Goal: Information Seeking & Learning: Learn about a topic

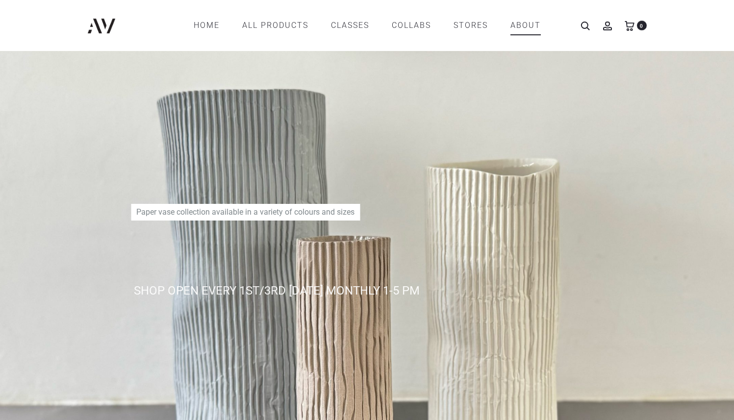
click at [525, 25] on link "ABOUT" at bounding box center [525, 25] width 30 height 17
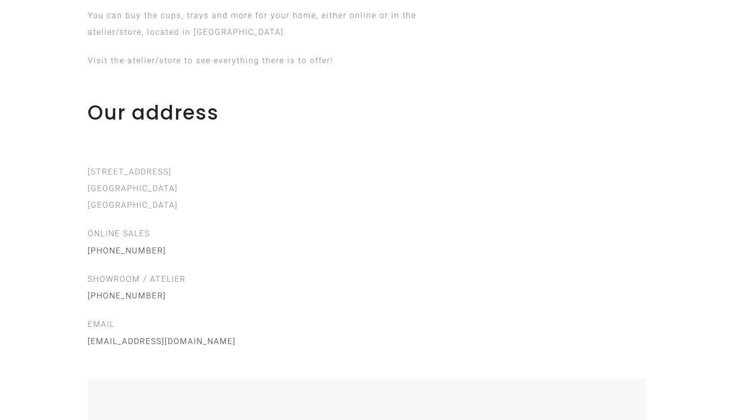
scroll to position [957, 0]
drag, startPoint x: 86, startPoint y: 153, endPoint x: 177, endPoint y: 154, distance: 91.7
type textarea "**********"
click at [177, 154] on div "Our address [STREET_ADDRESS] ONLINE SALES [PHONE_NUMBER] SHOWROOM / ATELIER [PH…" at bounding box center [367, 381] width 574 height 563
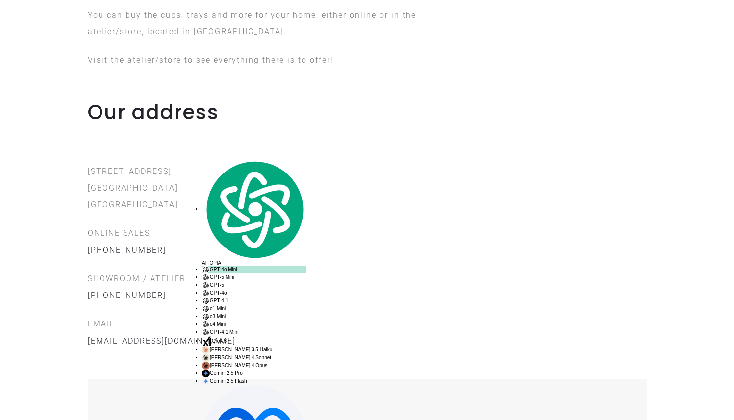
copy p "[GEOGRAPHIC_DATA]"
click at [129, 163] on p "[STREET_ADDRESS]" at bounding box center [367, 188] width 559 height 50
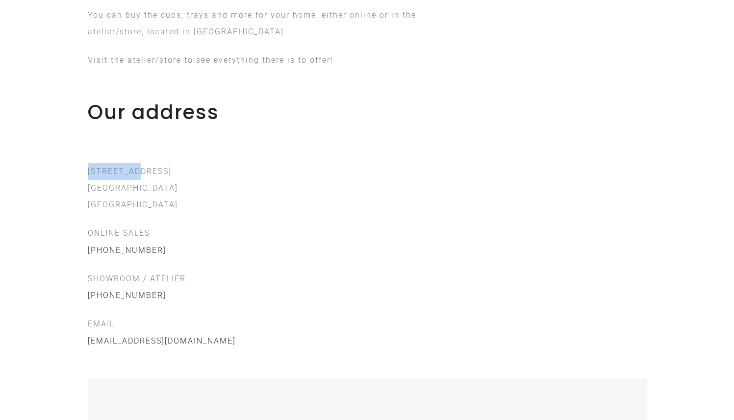
drag, startPoint x: 86, startPoint y: 130, endPoint x: 153, endPoint y: 131, distance: 66.7
click at [153, 131] on div "Our address Oudedijk 7 3062 AB Rotterdam The Netherlands ONLINE SALES +31 6 23 …" at bounding box center [367, 381] width 574 height 563
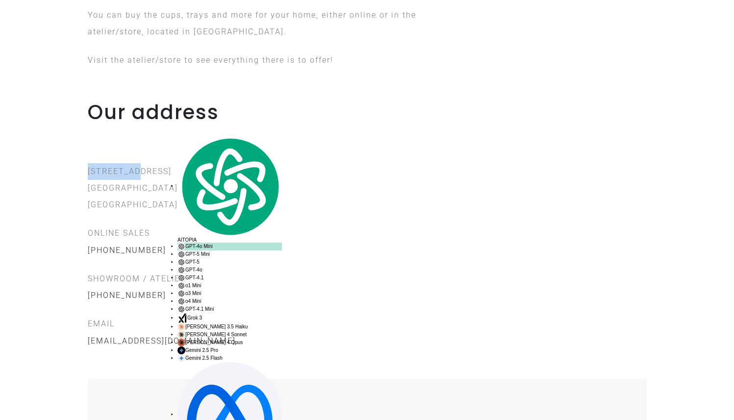
copy p "Oudedijk 7"
click at [368, 225] on p "ONLINE SALES +31 6 23 799 171" at bounding box center [367, 242] width 559 height 34
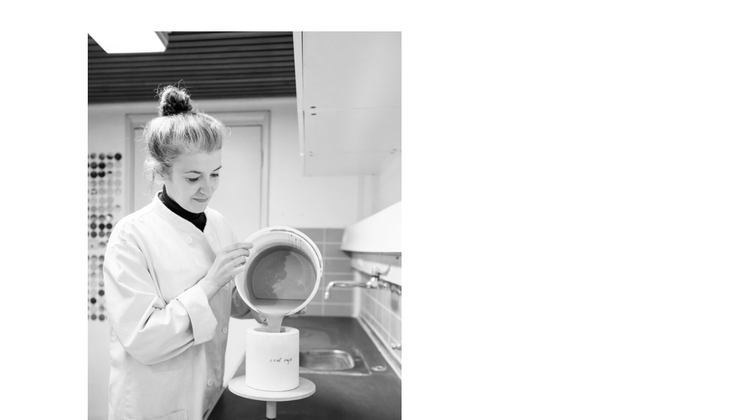
scroll to position [0, 0]
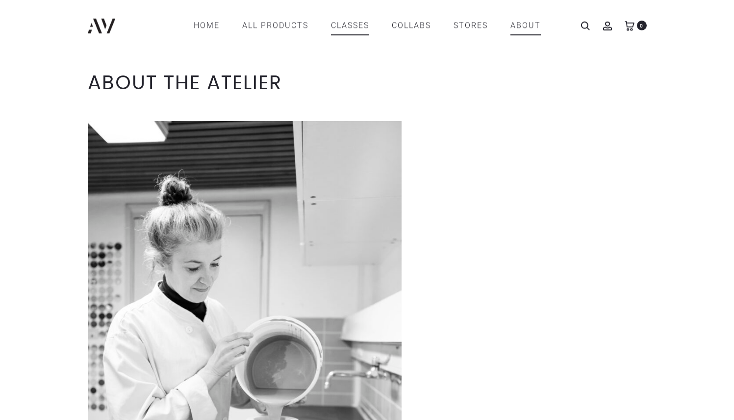
click at [358, 26] on link "CLASSES" at bounding box center [350, 25] width 38 height 17
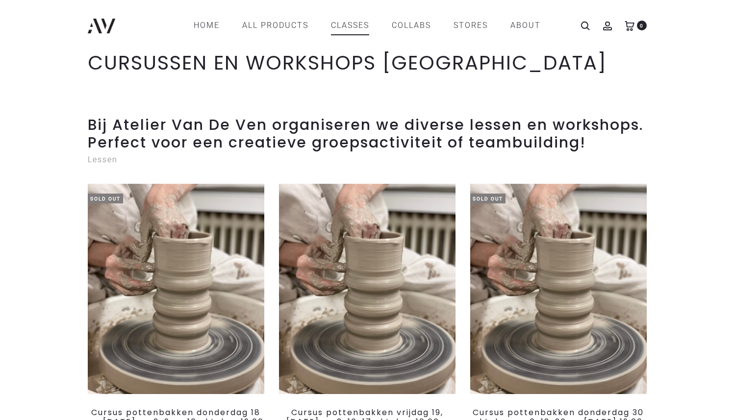
scroll to position [37, 0]
click at [420, 30] on link "COLLABS" at bounding box center [411, 25] width 39 height 17
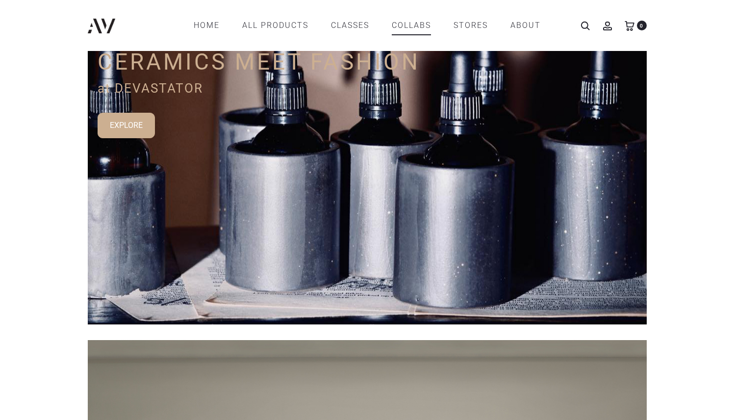
scroll to position [250, 0]
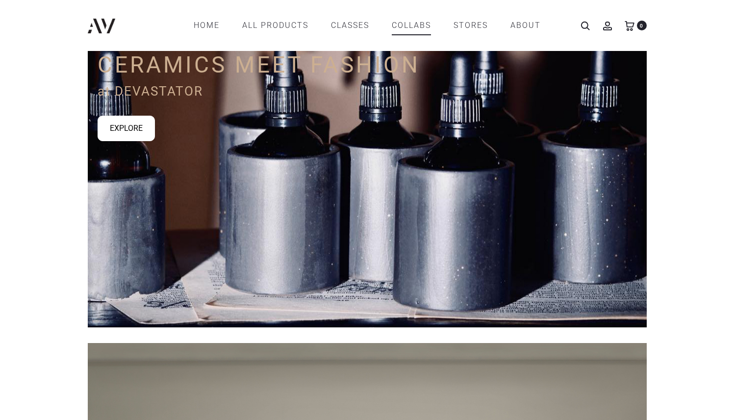
click at [142, 116] on link "EXPLORE" at bounding box center [126, 128] width 57 height 25
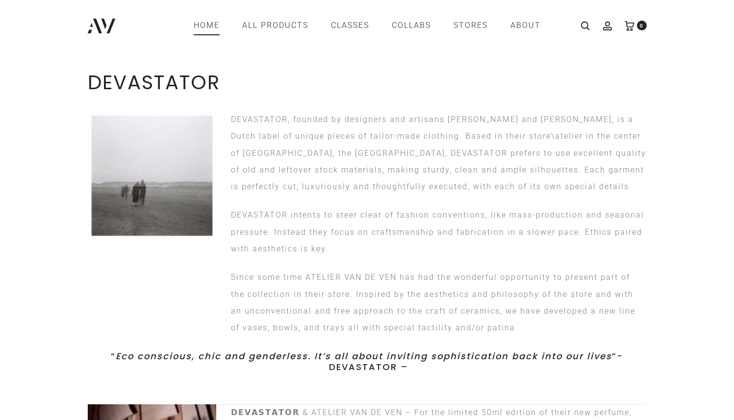
click at [212, 27] on link "Home" at bounding box center [207, 25] width 26 height 17
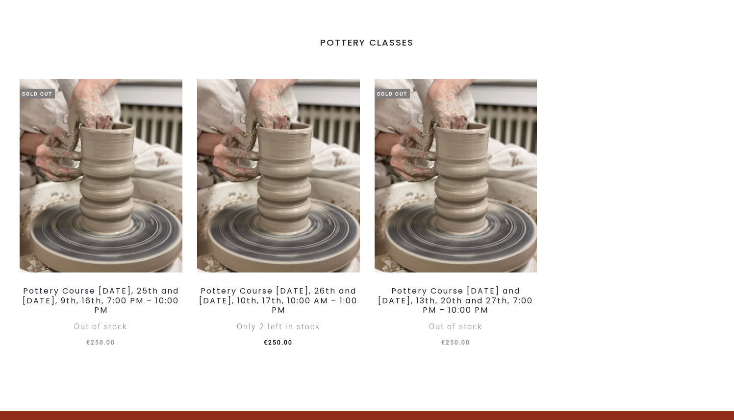
scroll to position [1193, 0]
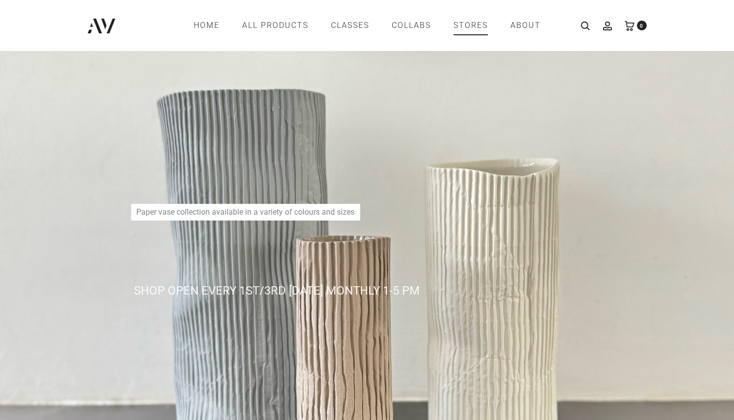
click at [473, 22] on link "STORES" at bounding box center [470, 25] width 34 height 17
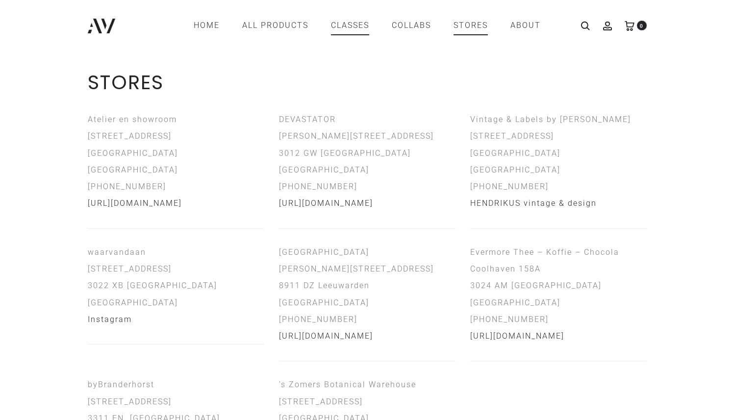
click at [345, 32] on link "CLASSES" at bounding box center [350, 25] width 38 height 17
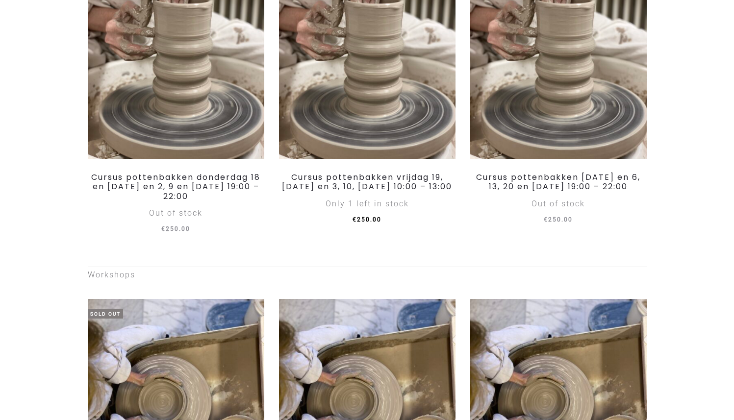
scroll to position [259, 0]
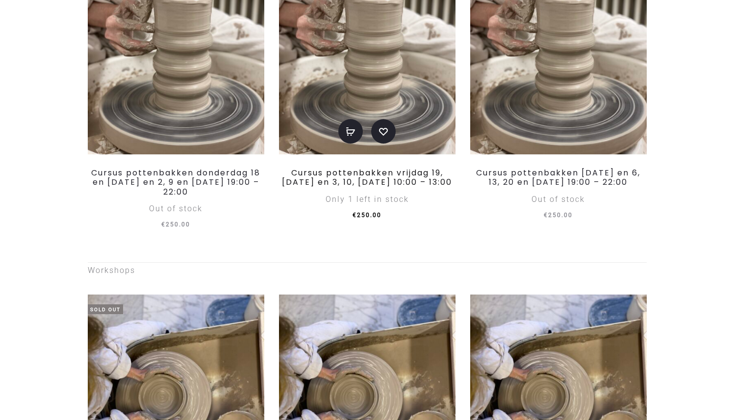
click at [383, 186] on link "Cursus pottenbakken vrijdag 19, [DATE] en 3, 10, [DATE] 10:00 – 13:00" at bounding box center [367, 177] width 170 height 21
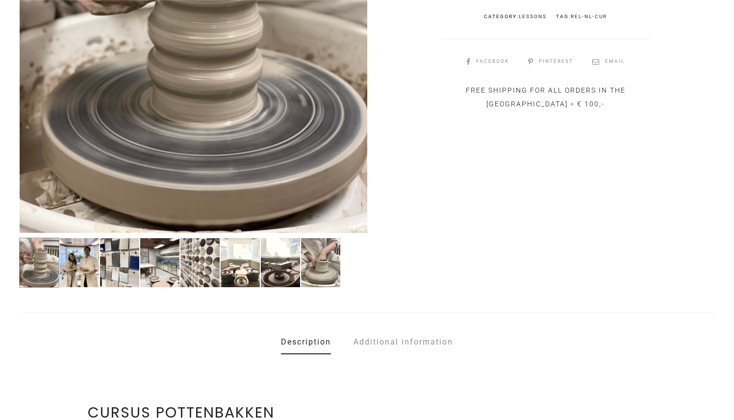
scroll to position [339, 0]
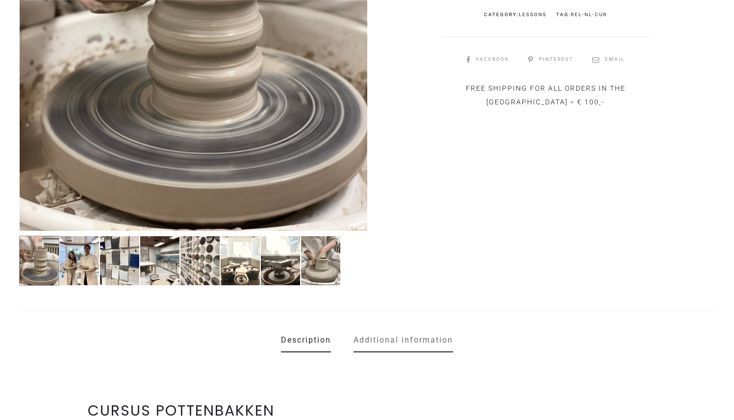
click at [400, 328] on link "Additional information" at bounding box center [403, 340] width 100 height 25
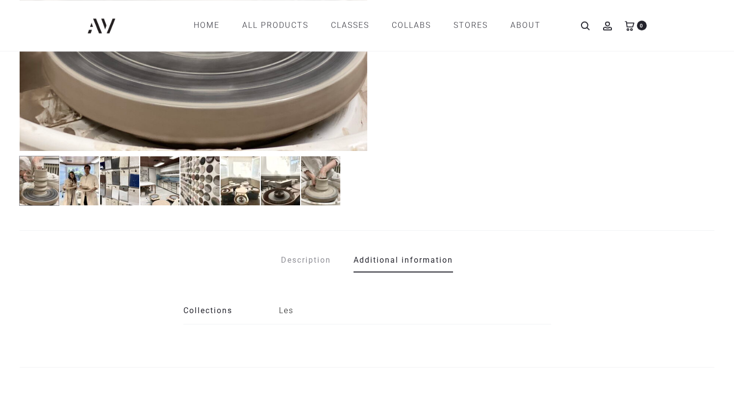
scroll to position [404, 0]
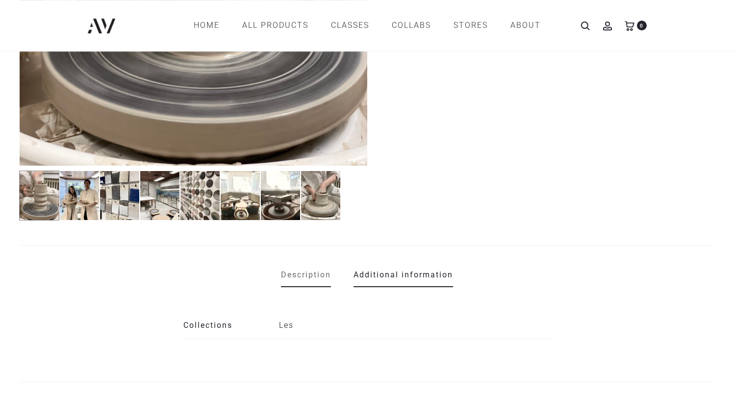
click at [323, 263] on link "Description" at bounding box center [306, 275] width 50 height 25
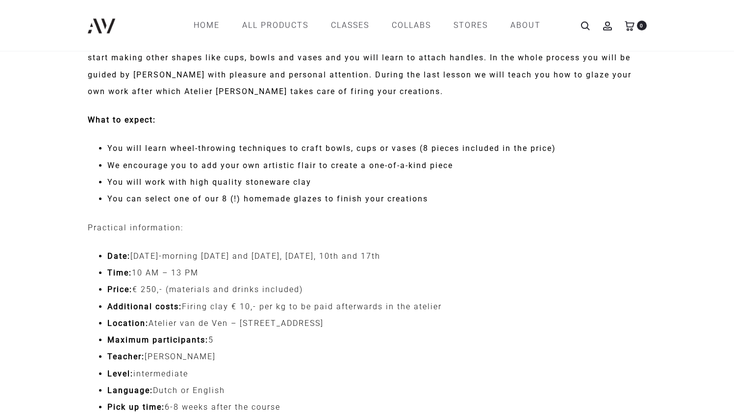
scroll to position [1429, 0]
drag, startPoint x: 242, startPoint y: 306, endPoint x: 391, endPoint y: 312, distance: 149.2
type textarea "**********"
click at [391, 316] on li "Location: Atelier van de Ven – Oudedijk 7, 3062 AB Rotterdam" at bounding box center [376, 324] width 539 height 17
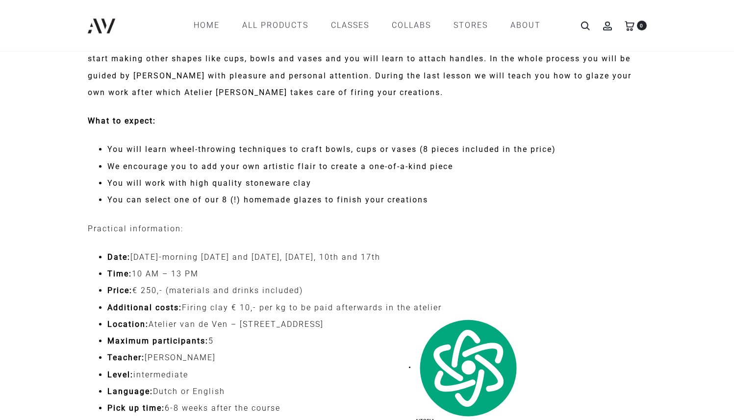
copy li "Oudedijk 7, 3062 AB Rotterdam"
